Goal: Transaction & Acquisition: Purchase product/service

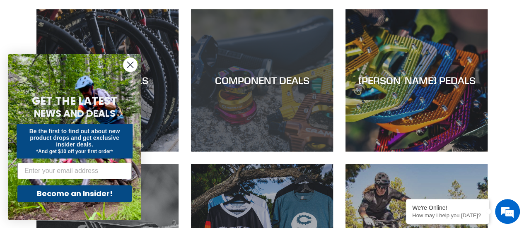
scroll to position [456, 0]
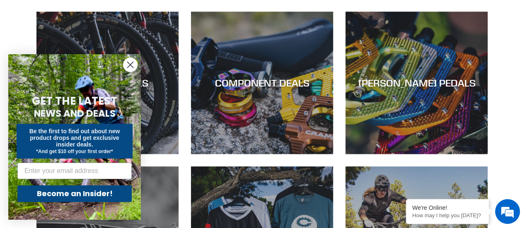
click at [128, 68] on circle "Close dialog" at bounding box center [130, 65] width 14 height 14
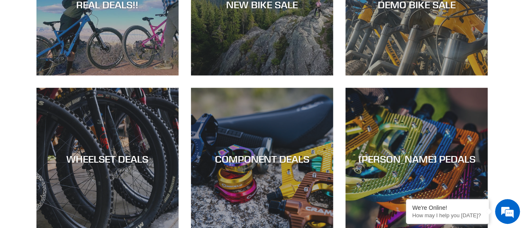
scroll to position [373, 0]
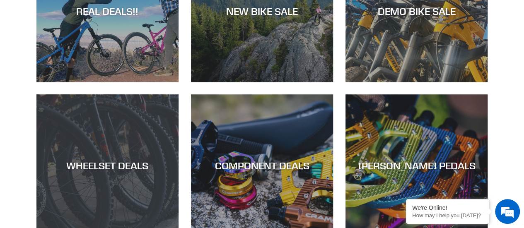
click at [105, 170] on div "WHEELSET DEALS" at bounding box center [107, 166] width 142 height 12
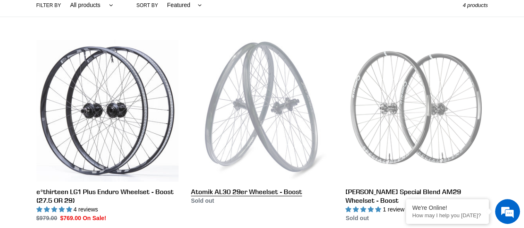
scroll to position [41, 0]
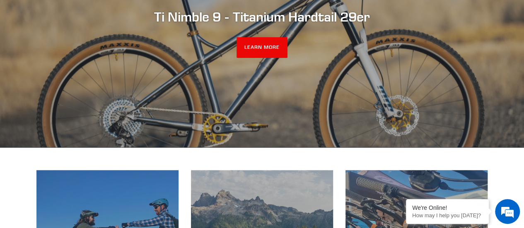
scroll to position [124, 0]
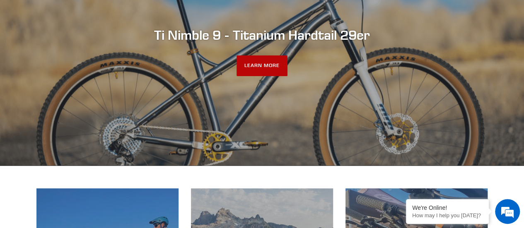
click at [263, 73] on link "LEARN MORE" at bounding box center [262, 66] width 51 height 21
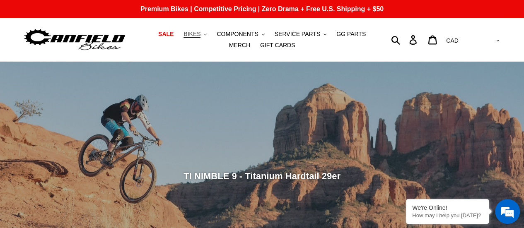
click at [185, 34] on span "BIKES" at bounding box center [192, 34] width 17 height 7
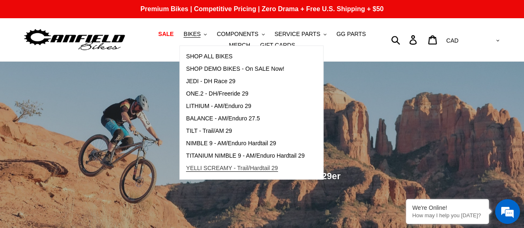
click at [187, 169] on span "YELLI SCREAMY - Trail/Hardtail 29" at bounding box center [232, 168] width 92 height 7
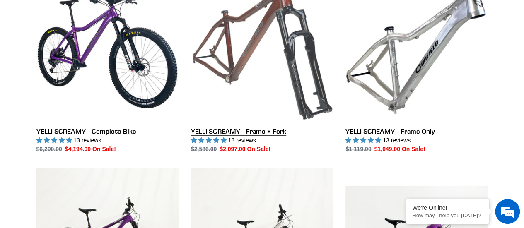
scroll to position [249, 0]
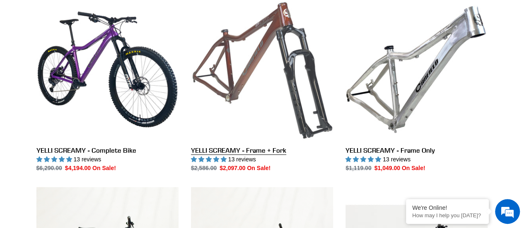
click at [276, 153] on link "YELLI SCREAMY - Frame + Fork" at bounding box center [262, 85] width 142 height 174
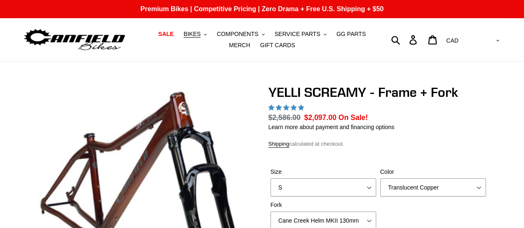
select select "highest-rating"
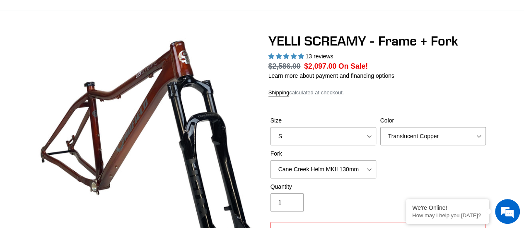
scroll to position [83, 0]
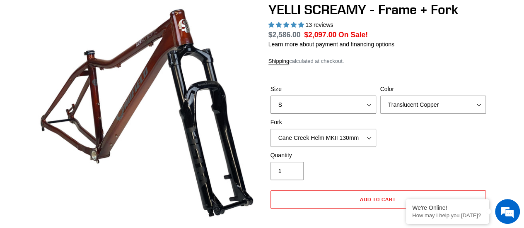
click at [288, 102] on select "S M L XL" at bounding box center [324, 105] width 106 height 18
select select "M"
click at [271, 96] on select "S M L XL" at bounding box center [324, 105] width 106 height 18
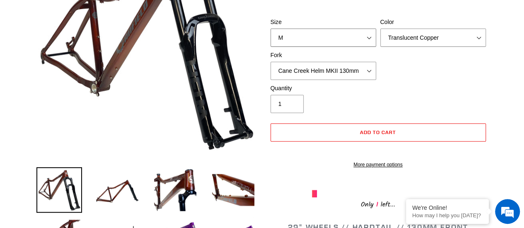
scroll to position [166, 0]
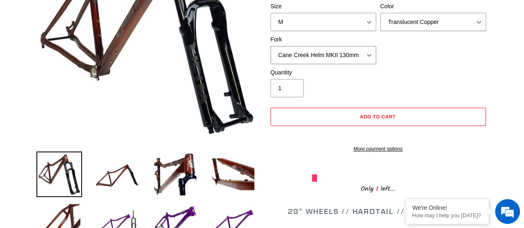
click at [331, 53] on select "Cane Creek Helm MKII 130mm Fox 34 SL Factory Grip X 130mm RockShox Pike Ultimat…" at bounding box center [324, 55] width 106 height 18
select select "Fox 34 SL Factory Grip X 130mm"
click at [271, 46] on select "Cane Creek Helm MKII 130mm Fox 34 SL Factory Grip X 130mm RockShox Pike Ultimat…" at bounding box center [324, 55] width 106 height 18
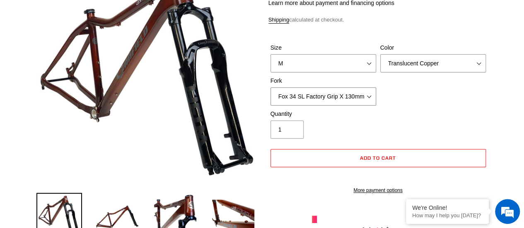
scroll to position [0, 0]
